Goal: Navigation & Orientation: Understand site structure

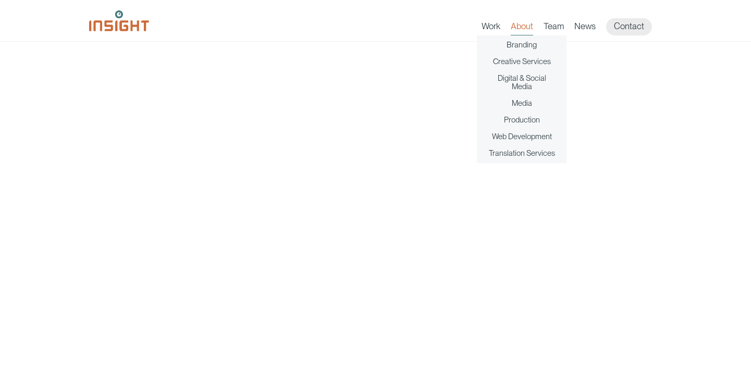
click at [521, 28] on link "About" at bounding box center [522, 28] width 22 height 15
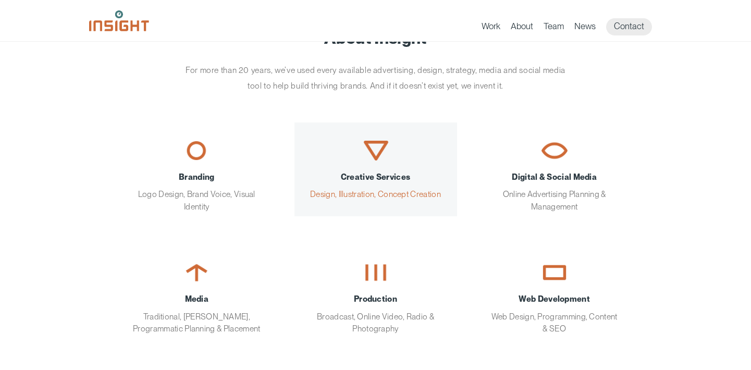
scroll to position [41, 0]
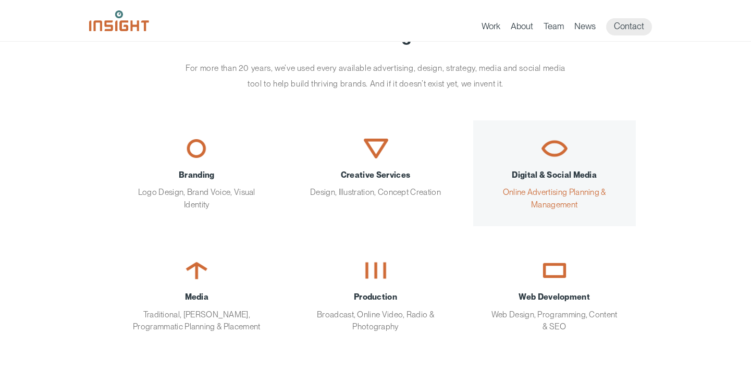
click at [531, 186] on div "Digital & Social Media Online Advertising Planning & Management" at bounding box center [554, 190] width 131 height 42
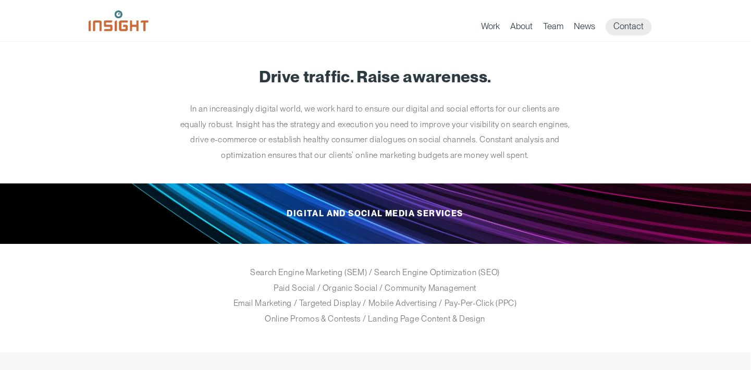
scroll to position [0, 1]
click at [644, 30] on link "Contact" at bounding box center [629, 26] width 46 height 17
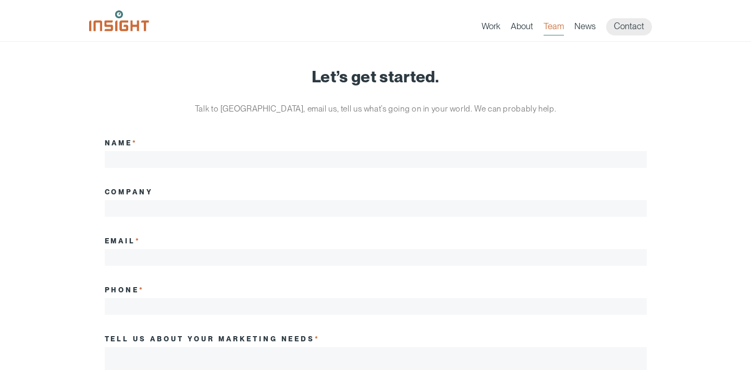
click at [554, 30] on link "Team" at bounding box center [554, 28] width 20 height 15
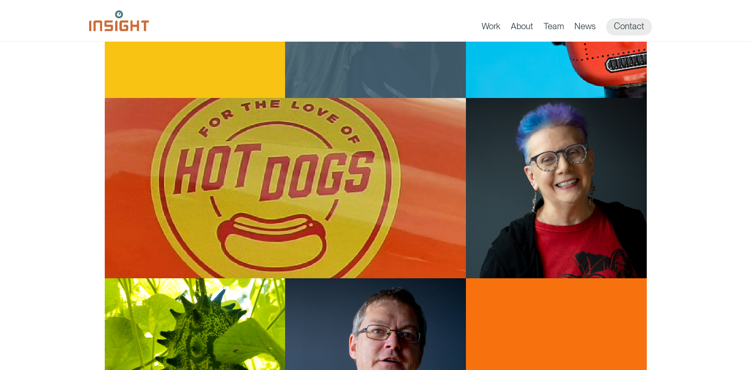
scroll to position [813, 0]
